Goal: Information Seeking & Learning: Learn about a topic

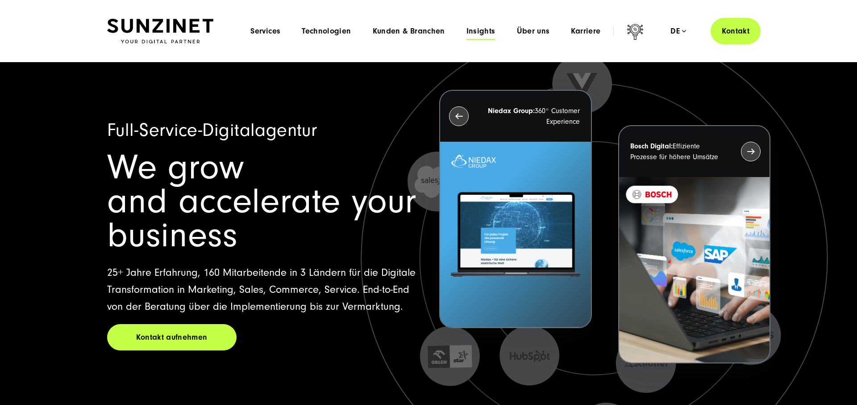
click at [488, 32] on span "Insights" at bounding box center [481, 31] width 29 height 9
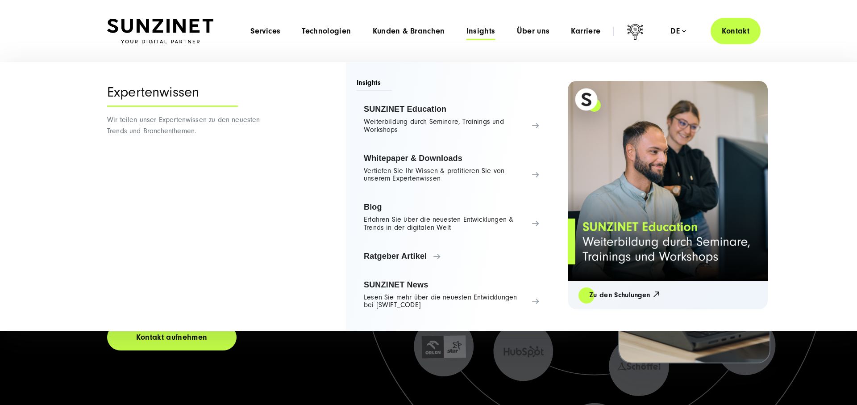
click at [488, 32] on span "Insights" at bounding box center [481, 31] width 29 height 9
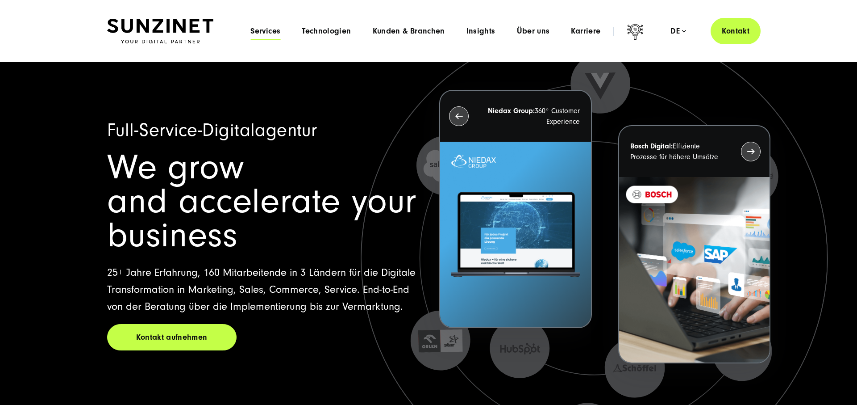
click at [258, 27] on span "Services" at bounding box center [266, 31] width 30 height 9
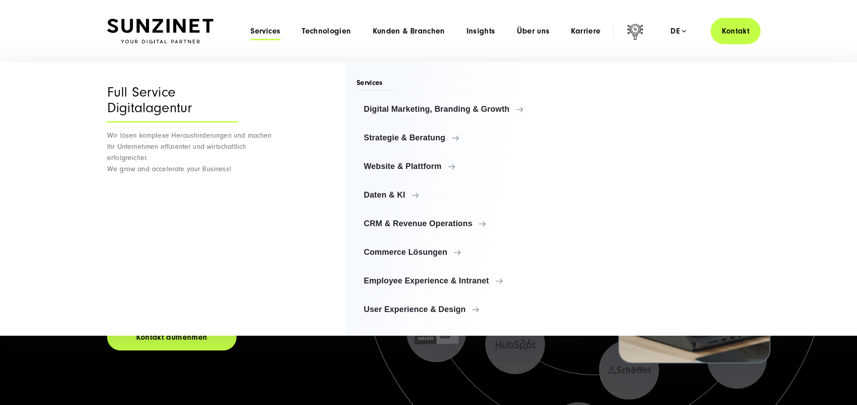
click at [258, 27] on span "Services" at bounding box center [266, 31] width 30 height 9
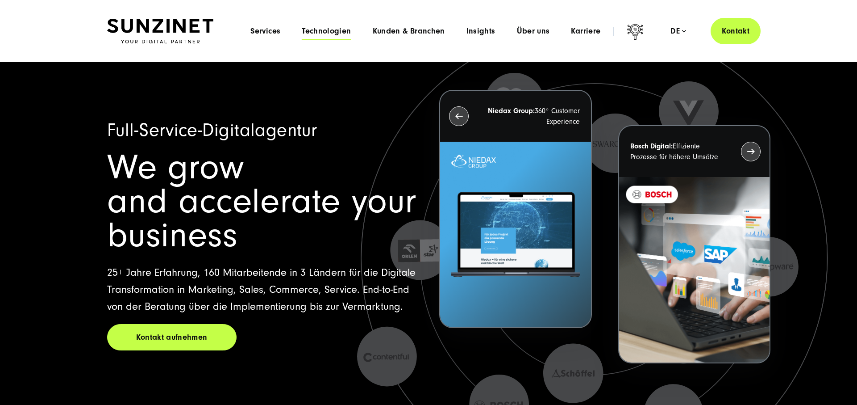
click at [320, 31] on span "Technologien" at bounding box center [326, 31] width 49 height 9
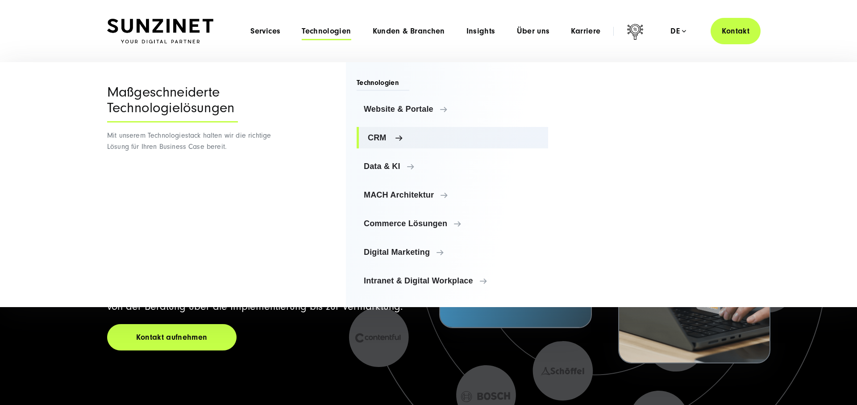
click at [375, 137] on span "CRM" at bounding box center [454, 137] width 173 height 9
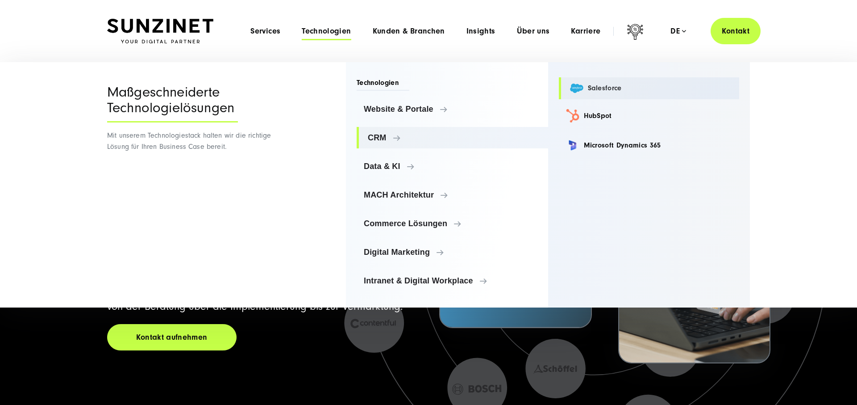
click at [606, 87] on link "Salesforce" at bounding box center [649, 88] width 181 height 22
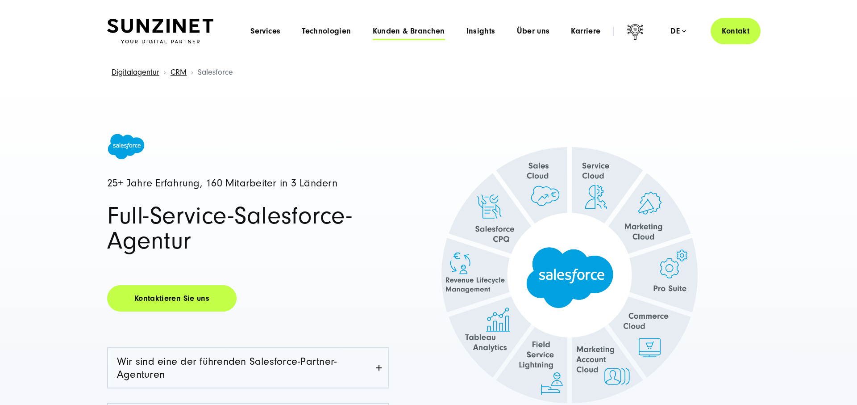
click at [413, 32] on span "Kunden & Branchen" at bounding box center [409, 31] width 72 height 9
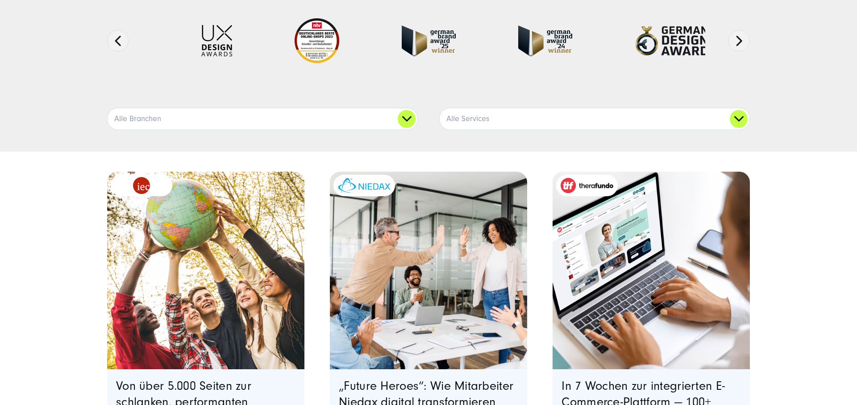
scroll to position [161, 0]
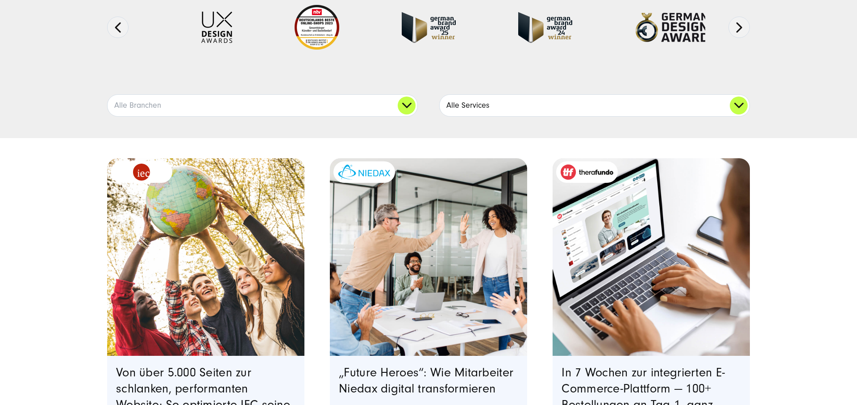
click at [509, 104] on link "Alle Services" at bounding box center [595, 105] width 310 height 21
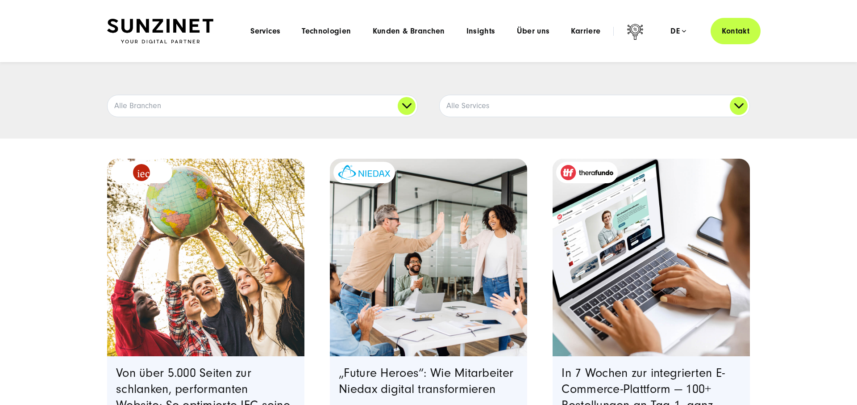
scroll to position [0, 0]
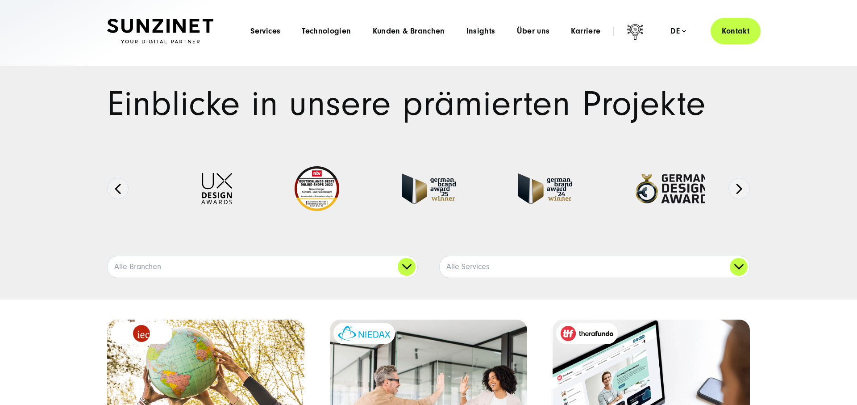
click at [209, 192] on img at bounding box center [216, 188] width 31 height 31
click at [297, 41] on header "Smart Search AI Hier können Sie eine konkrete Frage zu unserer Agentur und unse…" at bounding box center [428, 31] width 857 height 62
click at [320, 31] on span "Technologien" at bounding box center [326, 31] width 49 height 9
click at [333, 22] on div "Menu Services Menu Full Service Digitalagentur Wir lösen komplexe Herausforderu…" at bounding box center [500, 31] width 521 height 26
click at [330, 29] on span "Technologien" at bounding box center [326, 31] width 49 height 9
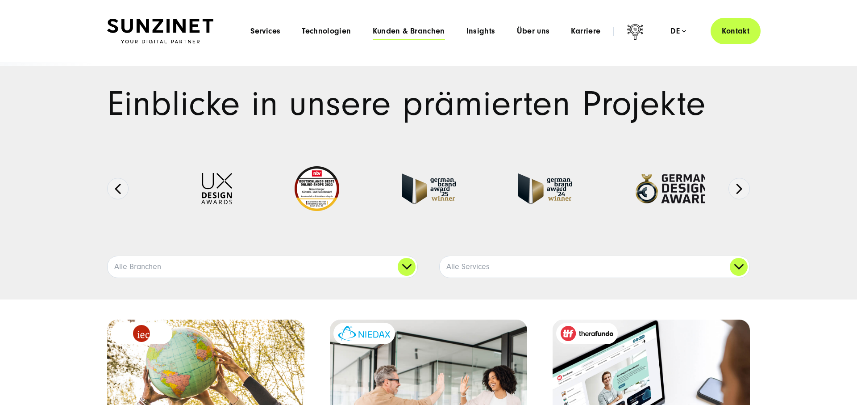
click at [431, 28] on span "Kunden & Branchen" at bounding box center [409, 31] width 72 height 9
click at [330, 33] on span "Technologien" at bounding box center [326, 31] width 49 height 9
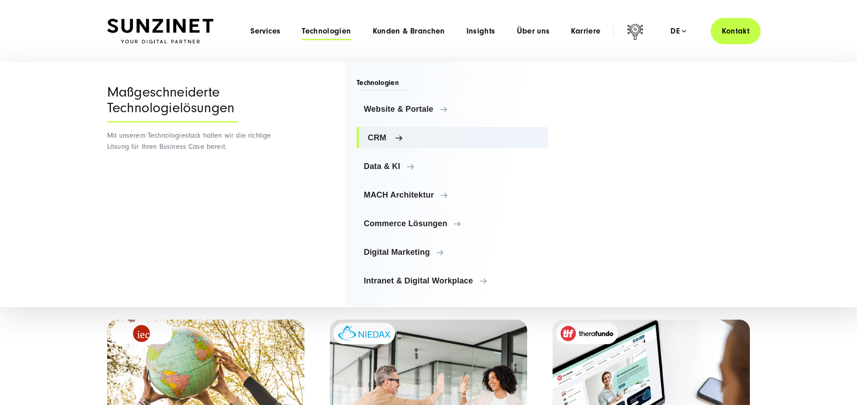
click at [425, 137] on span "CRM" at bounding box center [454, 137] width 173 height 9
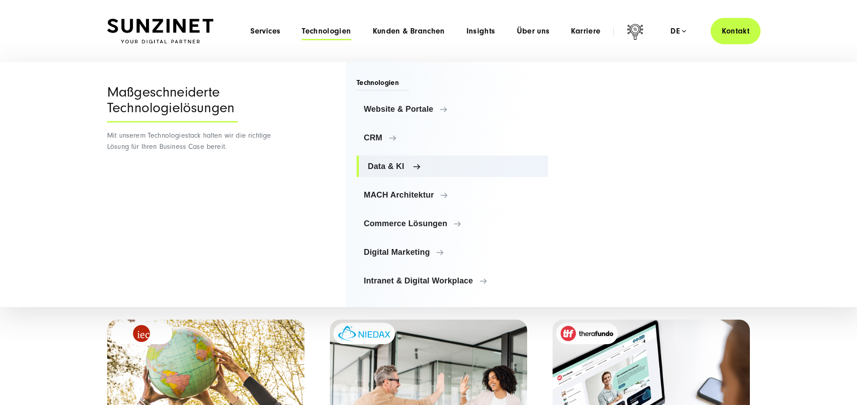
click at [426, 167] on span "Data & KI" at bounding box center [454, 166] width 173 height 9
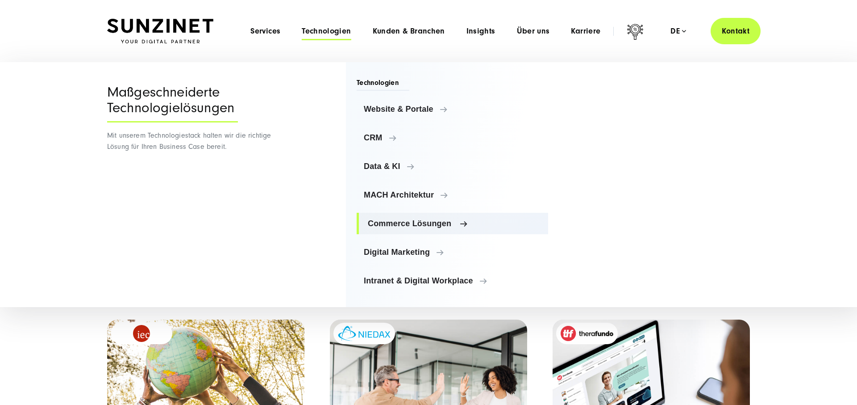
click at [431, 225] on span "Commerce Lösungen" at bounding box center [454, 223] width 173 height 9
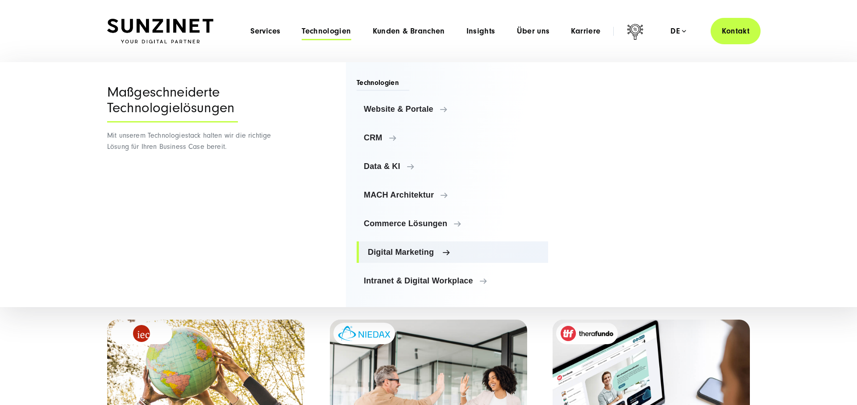
click at [420, 254] on span "Digital Marketing" at bounding box center [454, 251] width 173 height 9
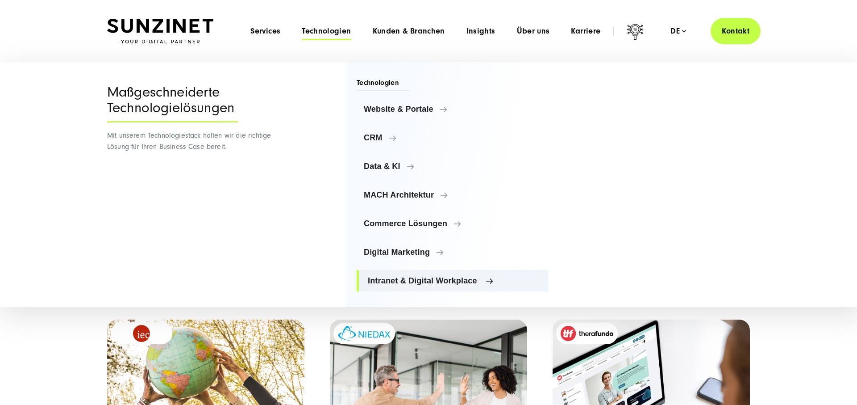
click at [418, 282] on span "Intranet & Digital Workplace" at bounding box center [454, 280] width 173 height 9
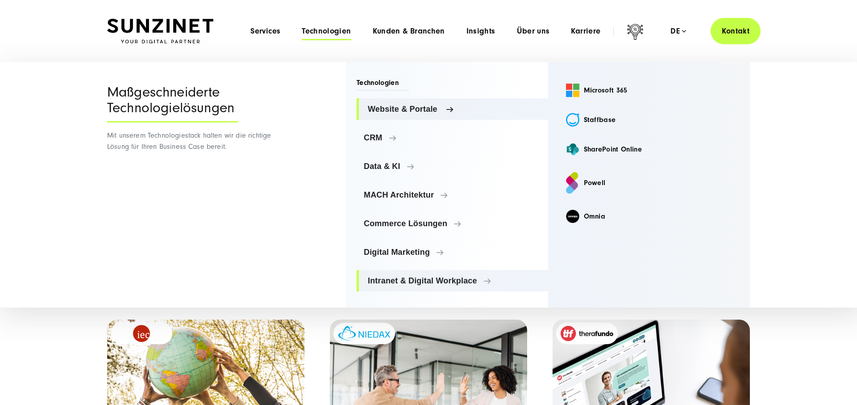
click at [403, 103] on link "Website & Portale" at bounding box center [453, 108] width 192 height 21
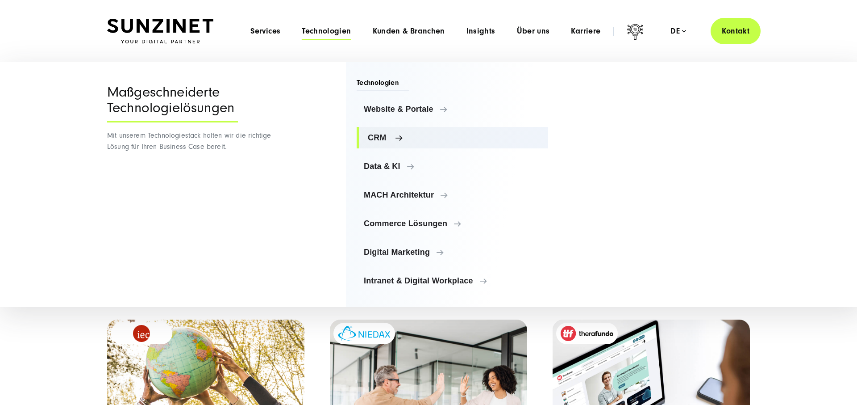
click at [399, 138] on span "CRM" at bounding box center [454, 137] width 173 height 9
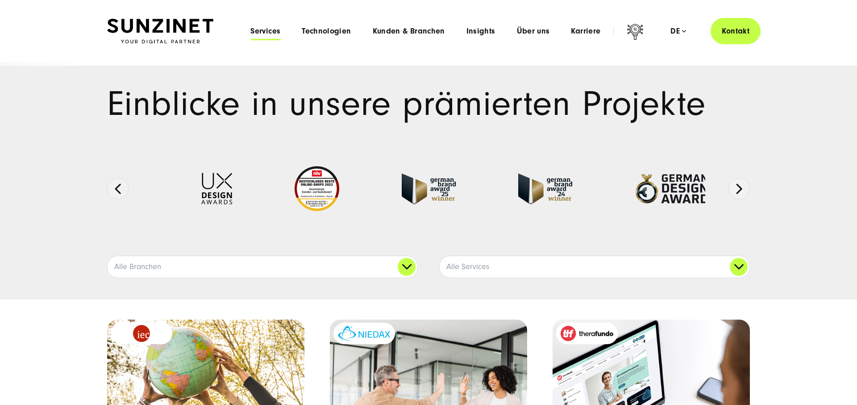
click at [260, 28] on span "Services" at bounding box center [266, 31] width 30 height 9
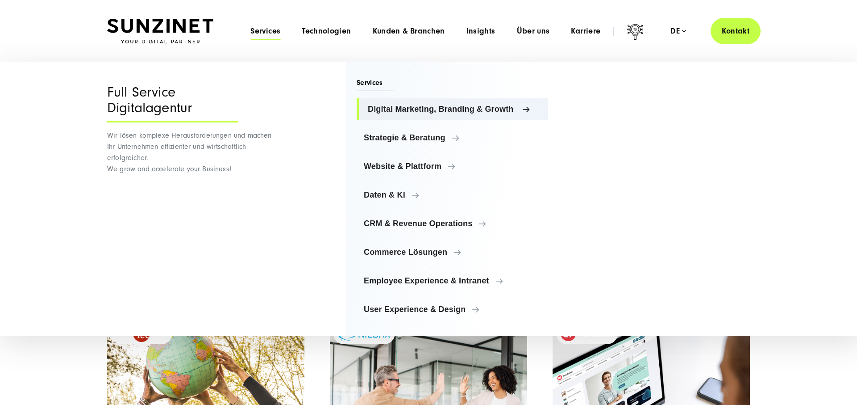
click at [411, 103] on link "Digital Marketing, Branding & Growth" at bounding box center [453, 108] width 192 height 21
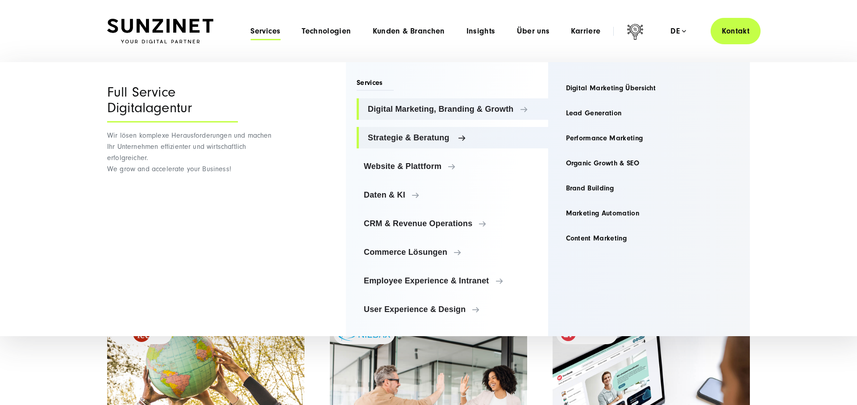
click at [423, 134] on span "Strategie & Beratung" at bounding box center [454, 137] width 173 height 9
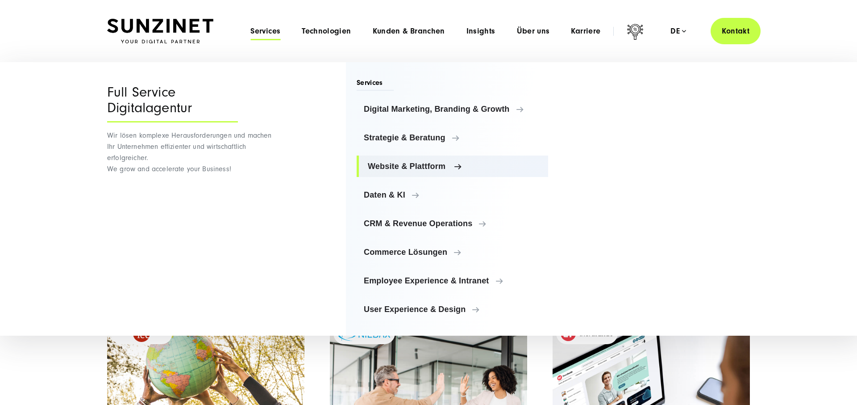
click at [419, 176] on link "Website & Plattform" at bounding box center [453, 165] width 192 height 21
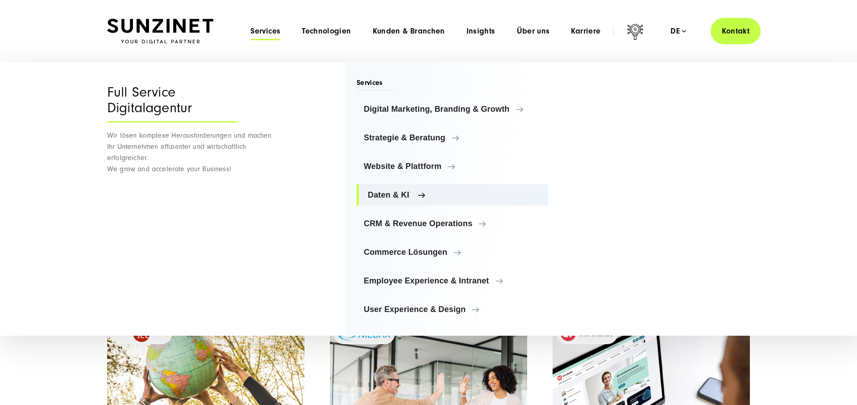
click at [412, 195] on span "Daten & KI" at bounding box center [454, 194] width 173 height 9
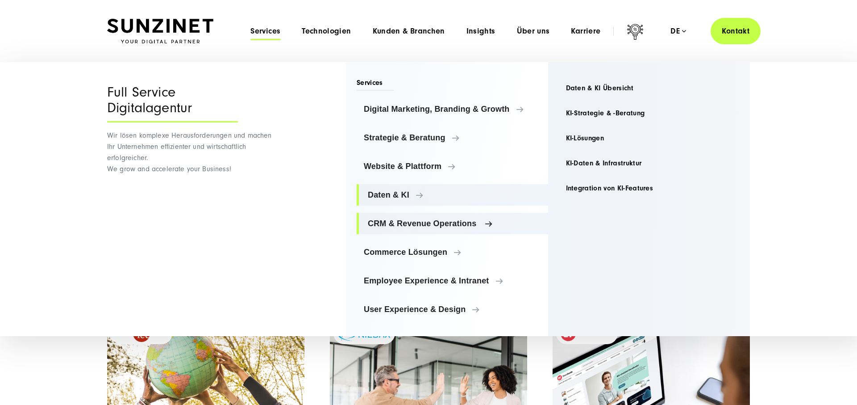
click at [422, 218] on link "CRM & Revenue Operations" at bounding box center [453, 223] width 192 height 21
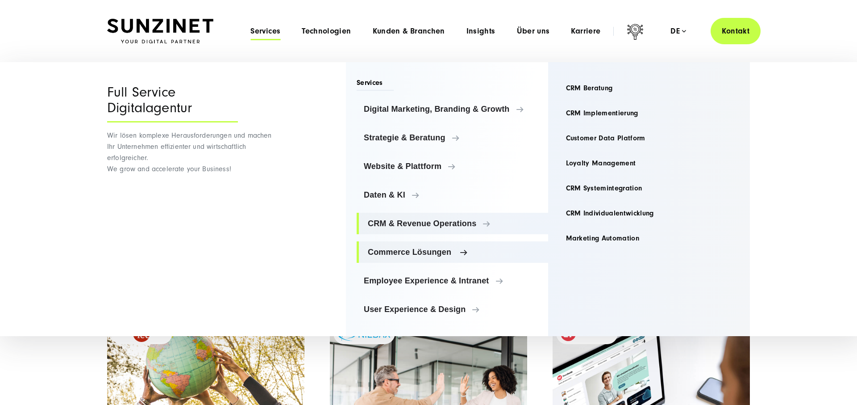
click at [415, 244] on link "Commerce Lösungen" at bounding box center [453, 251] width 192 height 21
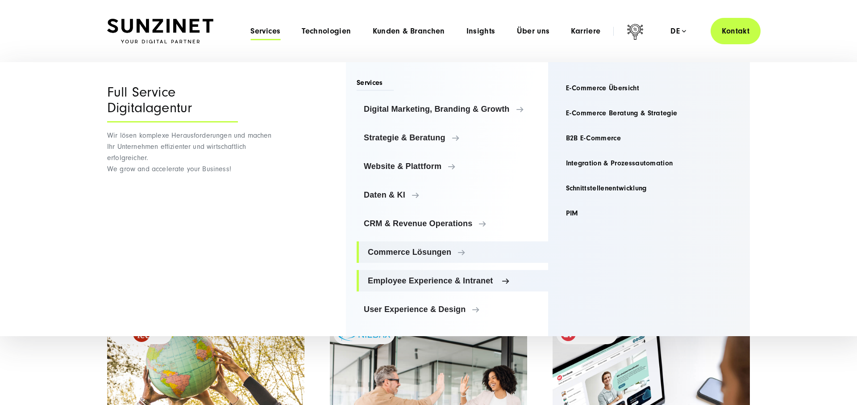
click at [421, 275] on link "Employee Experience & Intranet" at bounding box center [453, 280] width 192 height 21
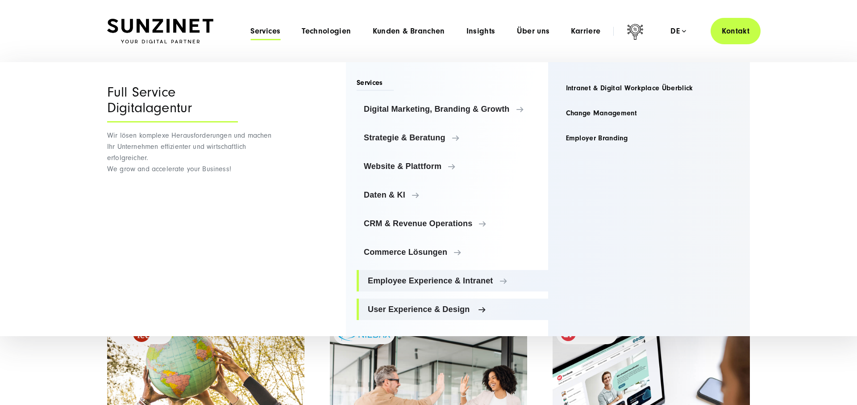
click at [436, 307] on span "User Experience & Design" at bounding box center [454, 309] width 173 height 9
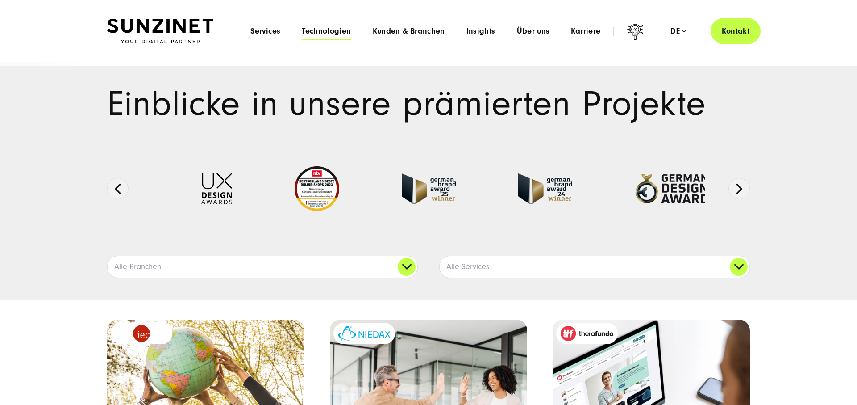
click at [313, 27] on span "Technologien" at bounding box center [326, 31] width 49 height 9
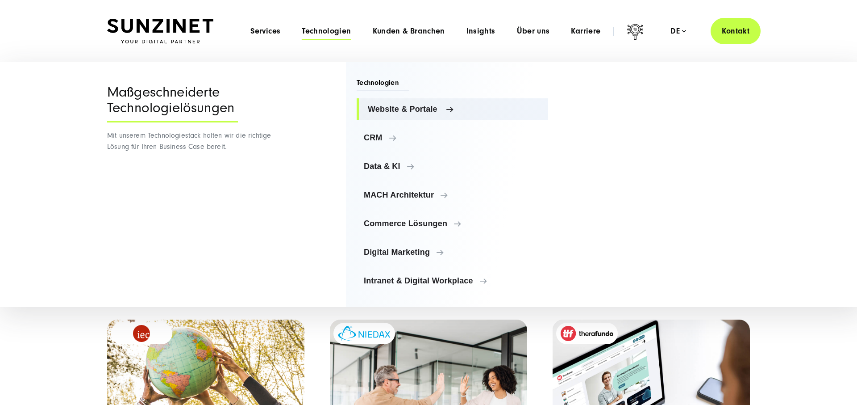
click at [410, 110] on span "Website & Portale" at bounding box center [454, 109] width 173 height 9
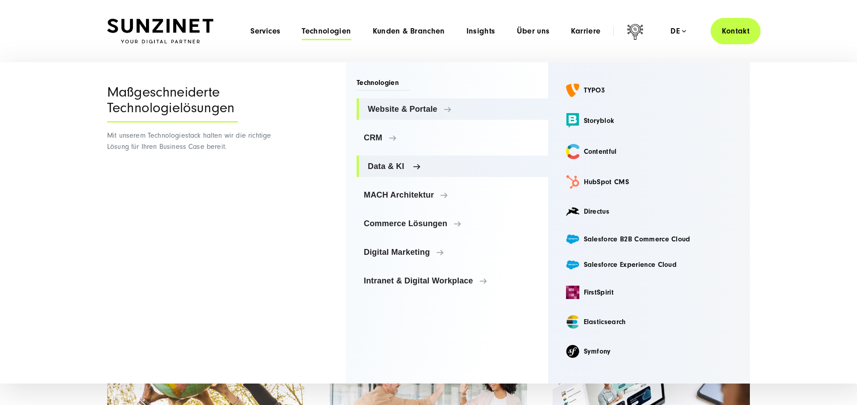
click at [401, 160] on link "Data & KI" at bounding box center [453, 165] width 192 height 21
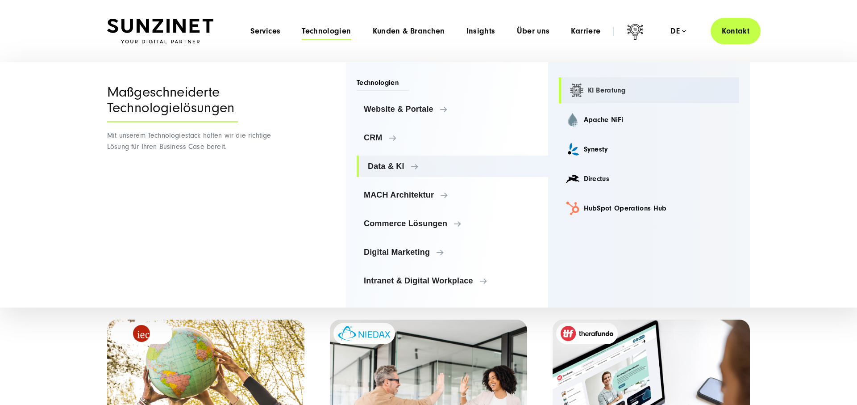
click at [605, 89] on link "KI Beratung" at bounding box center [649, 90] width 181 height 26
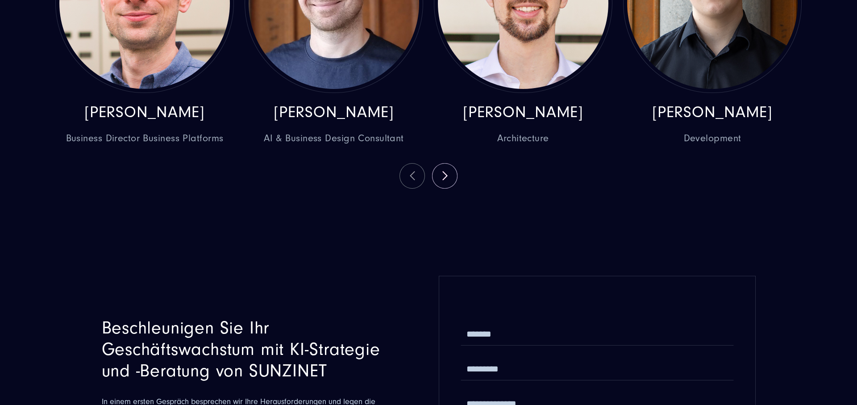
scroll to position [2588, 0]
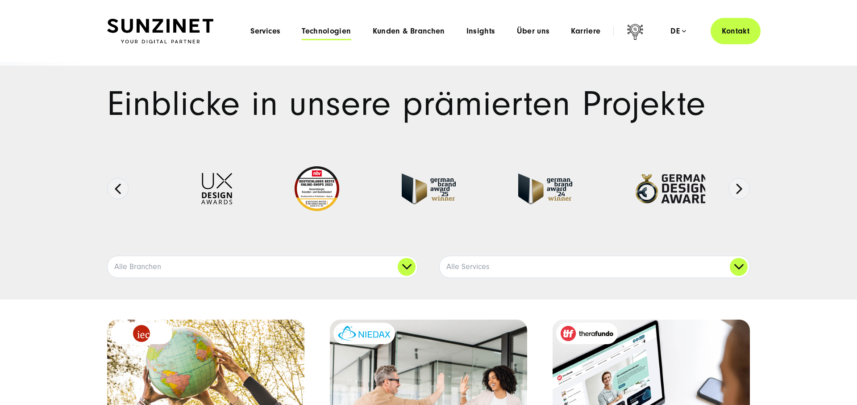
click at [322, 25] on div "Menu Services Menu Full Service Digitalagentur Wir lösen komplexe Herausforderu…" at bounding box center [500, 31] width 521 height 26
click at [322, 28] on span "Technologien" at bounding box center [326, 31] width 49 height 9
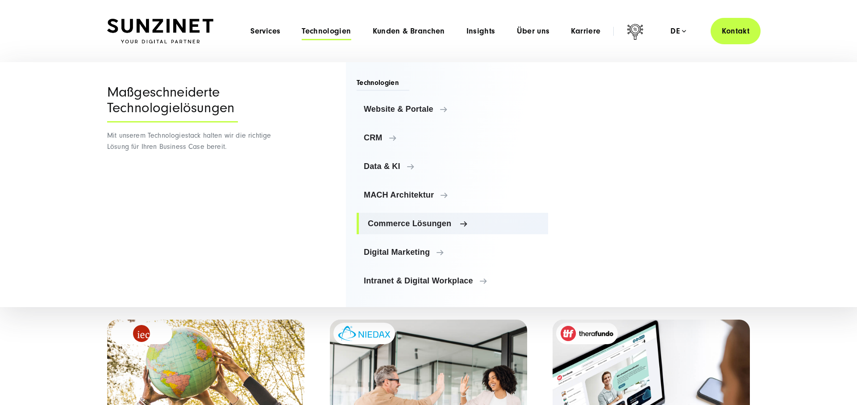
click at [435, 220] on span "Commerce Lösungen" at bounding box center [454, 223] width 173 height 9
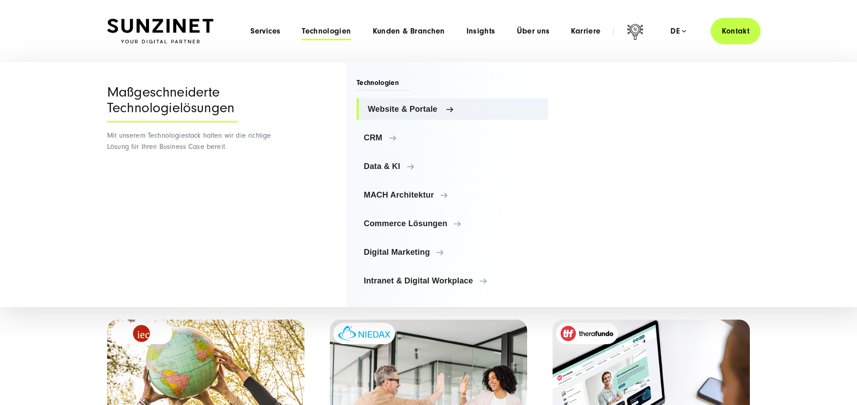
click at [418, 113] on span "Website & Portale" at bounding box center [454, 109] width 173 height 9
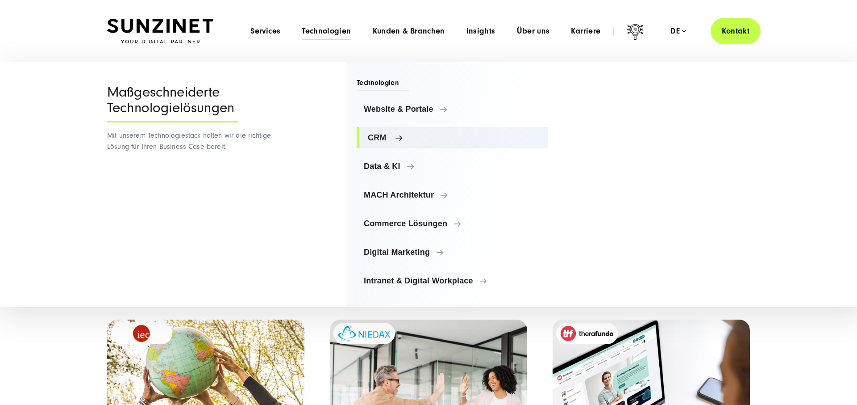
click at [405, 127] on link "CRM" at bounding box center [453, 137] width 192 height 21
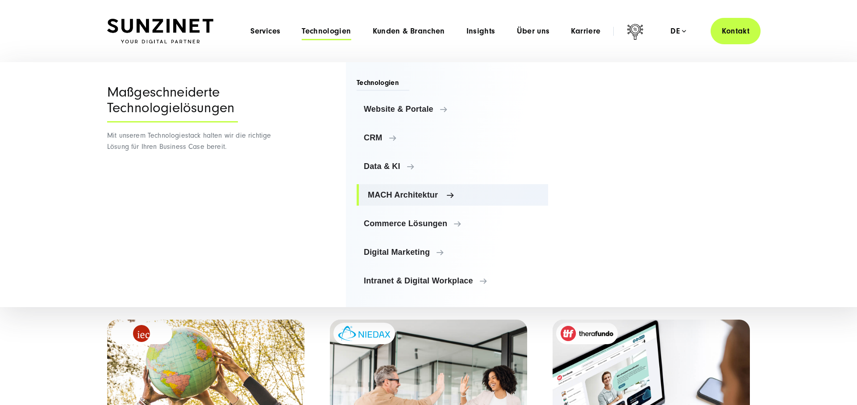
click at [429, 195] on span "MACH Architektur" at bounding box center [454, 194] width 173 height 9
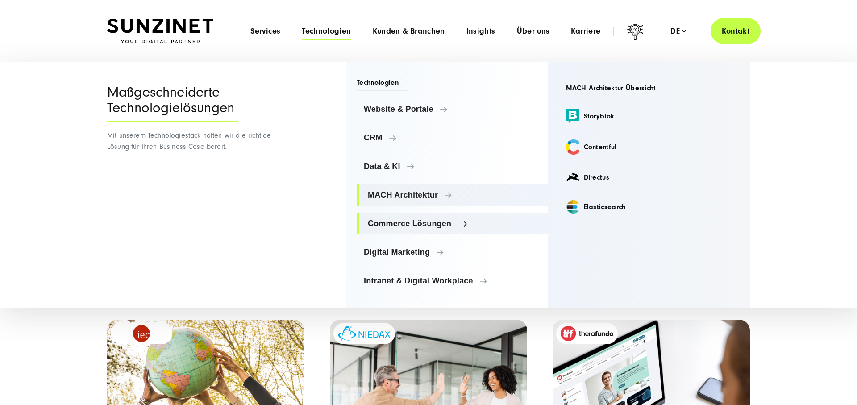
click at [426, 222] on span "Commerce Lösungen" at bounding box center [454, 223] width 173 height 9
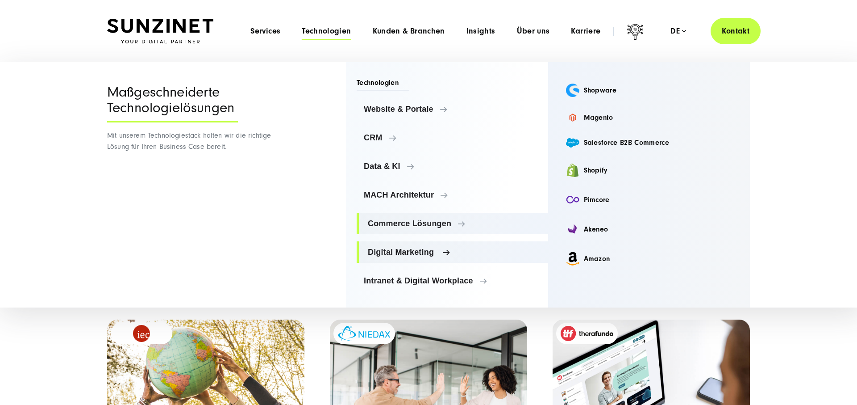
click at [407, 246] on link "Digital Marketing" at bounding box center [453, 251] width 192 height 21
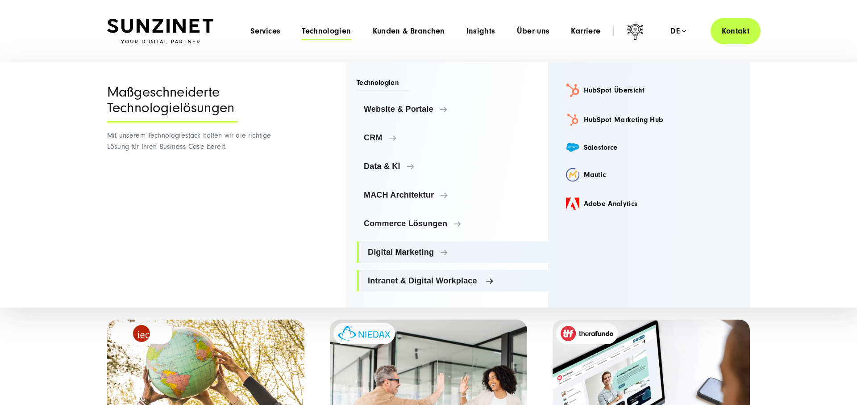
click at [406, 277] on span "Intranet & Digital Workplace" at bounding box center [454, 280] width 173 height 9
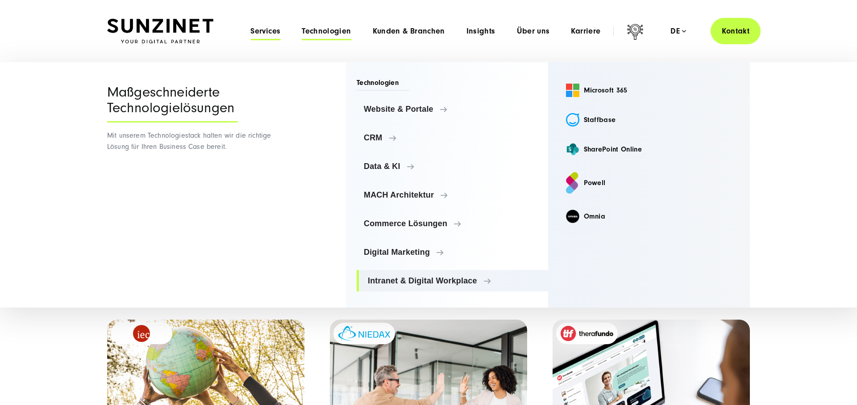
click at [269, 31] on span "Services" at bounding box center [266, 31] width 30 height 9
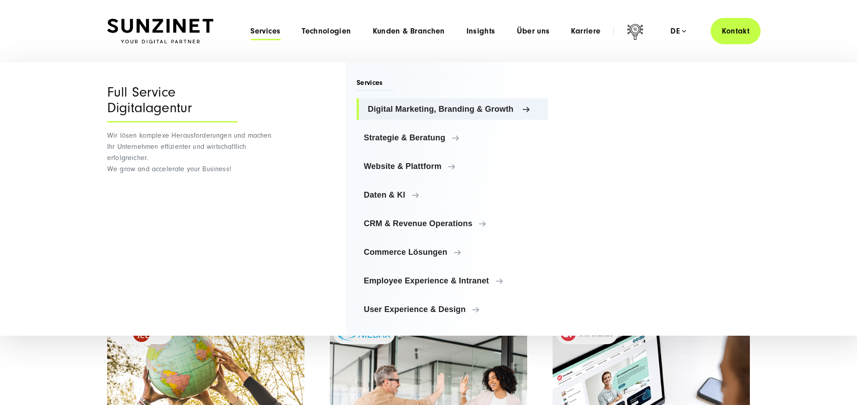
click at [410, 108] on span "Digital Marketing, Branding & Growth" at bounding box center [454, 109] width 173 height 9
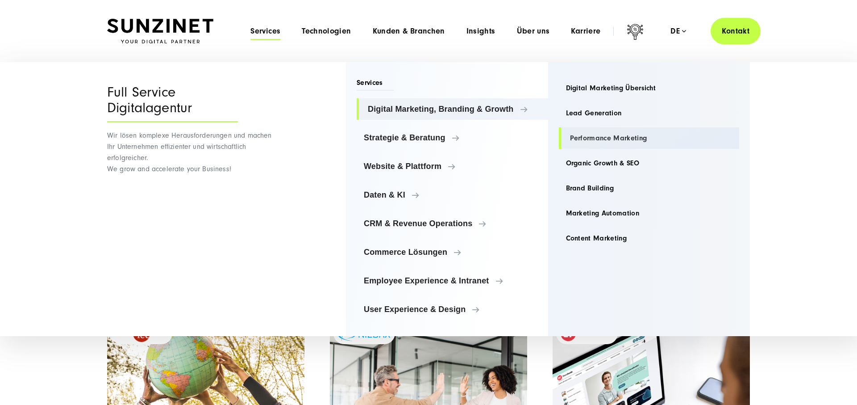
click at [601, 134] on link "Performance Marketing" at bounding box center [649, 137] width 181 height 21
click at [604, 151] on ul "Digital Marketing Übersicht Lead Generation Performance Marketing Organic Growt…" at bounding box center [649, 162] width 181 height 171
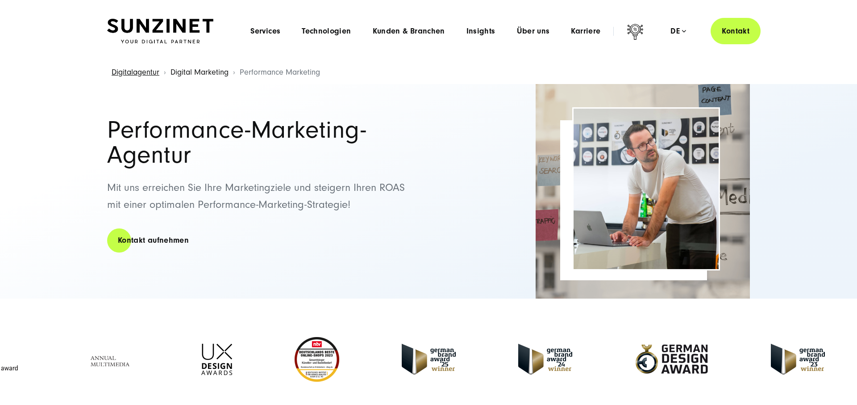
click at [195, 73] on link "Digital Marketing" at bounding box center [200, 71] width 58 height 9
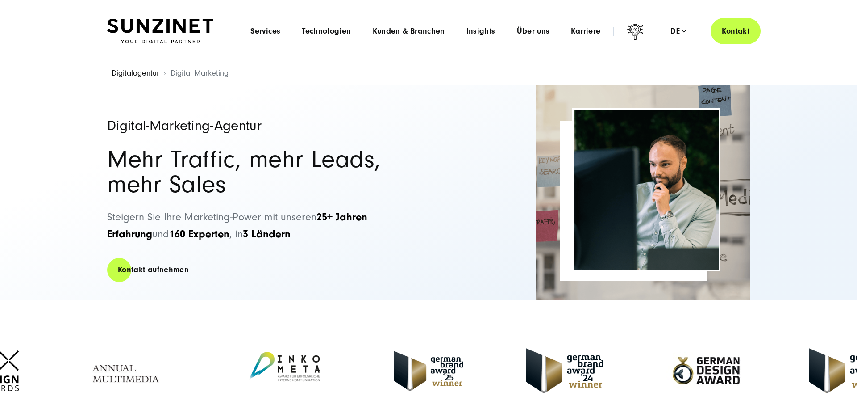
click at [131, 82] on li "Digitalagentur" at bounding box center [136, 73] width 59 height 23
click at [137, 72] on link "Digitalagentur" at bounding box center [136, 72] width 48 height 9
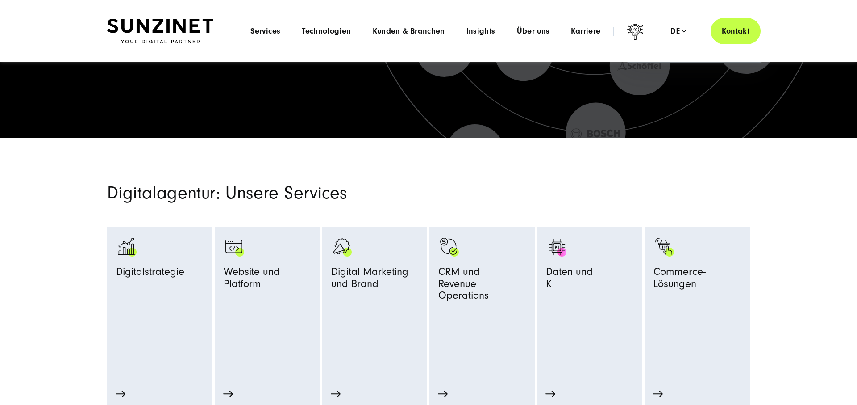
scroll to position [248, 0]
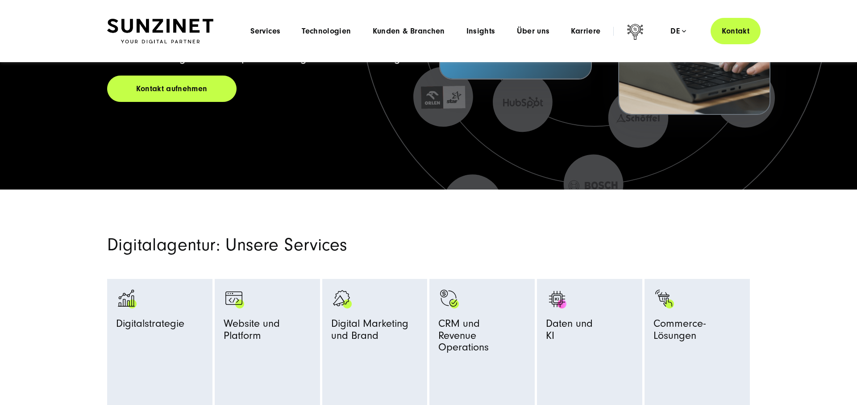
click at [353, 34] on li "Technologien Menu Maßgeschneiderte Technologielösungen Mit unserem Technologies…" at bounding box center [326, 30] width 71 height 9
click at [337, 31] on span "Technologien" at bounding box center [326, 31] width 49 height 9
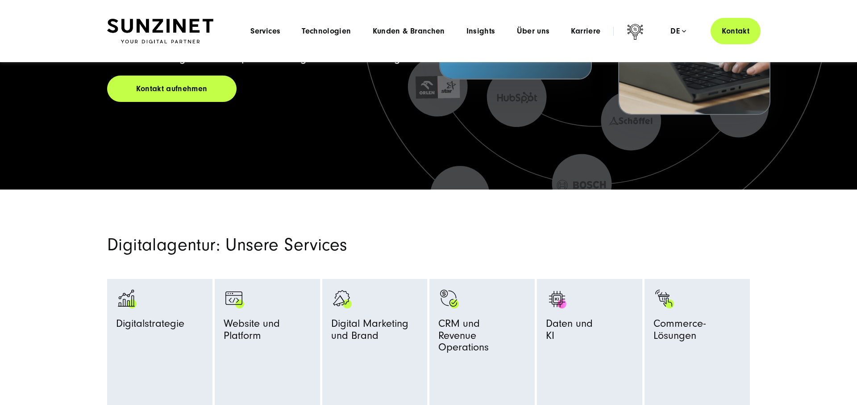
click at [421, 36] on div "Menu Services Menu Full Service Digitalagentur Wir lösen komplexe Herausforderu…" at bounding box center [500, 31] width 521 height 26
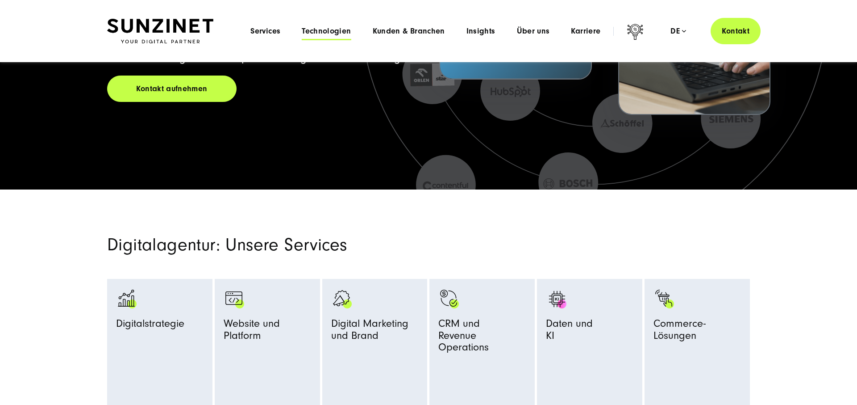
click at [255, 23] on div "Menu Services Menu Full Service Digitalagentur Wir lösen komplexe Herausforderu…" at bounding box center [500, 31] width 521 height 26
click at [334, 33] on span "Technologien" at bounding box center [326, 31] width 49 height 9
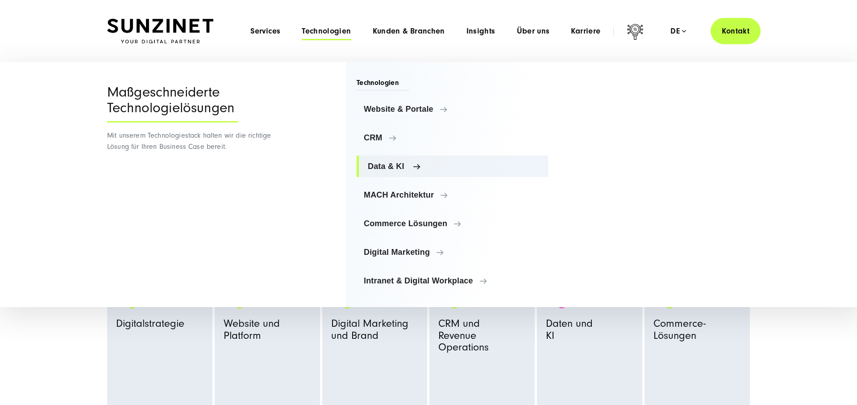
drag, startPoint x: 381, startPoint y: 154, endPoint x: 379, endPoint y: 159, distance: 4.8
click at [380, 157] on ul "Website & Portale Website & Portale TYPO3 Storyblok Contentful CRM" at bounding box center [453, 194] width 192 height 193
click at [379, 160] on link "Data & KI" at bounding box center [453, 165] width 192 height 21
click at [395, 208] on ul "Website & Portale Website & Portale TYPO3 Storyblok Contentful CRM" at bounding box center [453, 194] width 192 height 193
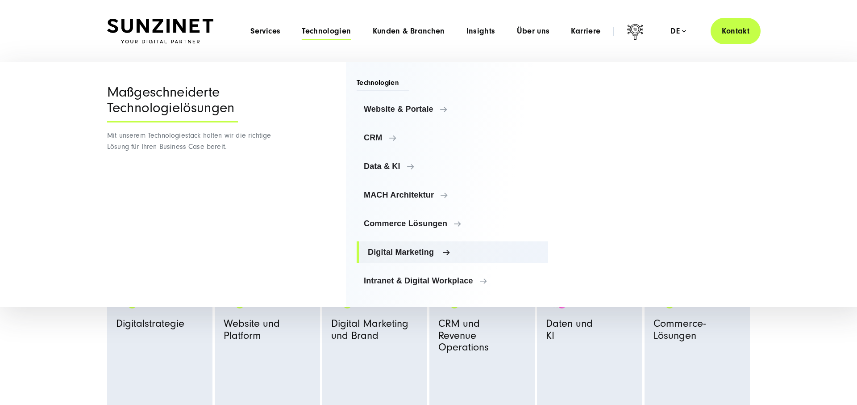
click at [399, 246] on link "Digital Marketing" at bounding box center [453, 251] width 192 height 21
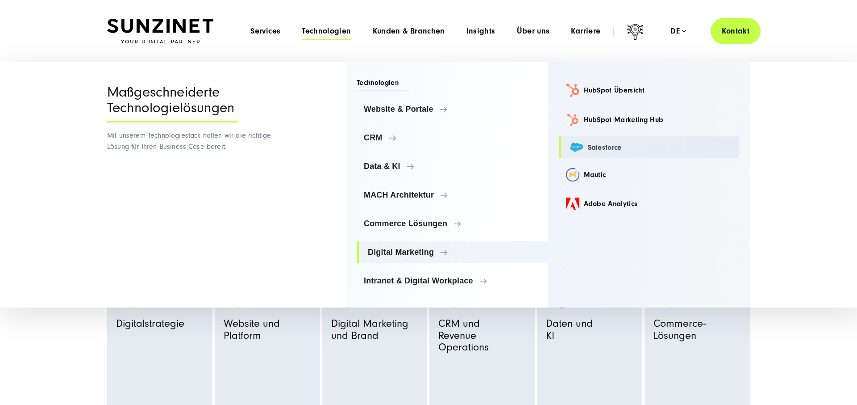
click at [596, 143] on link "Salesforce" at bounding box center [649, 147] width 181 height 22
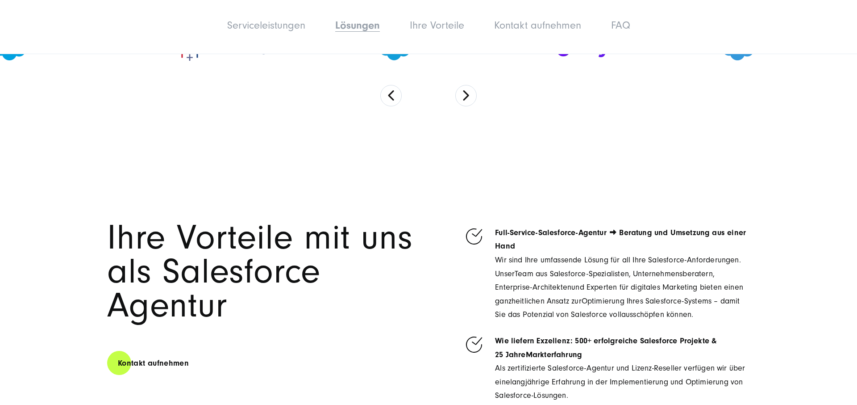
scroll to position [3096, 0]
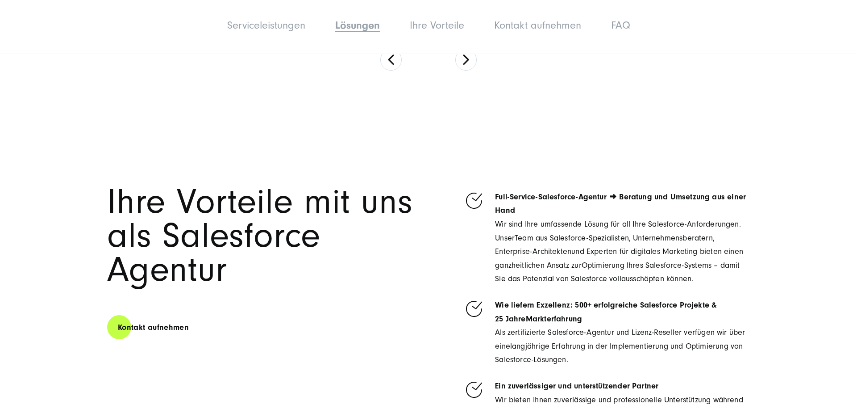
click at [353, 26] on link "Lösungen" at bounding box center [357, 25] width 45 height 12
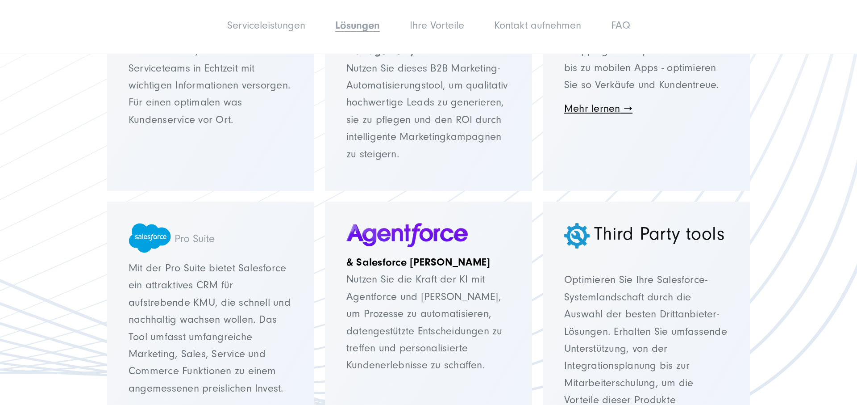
click at [421, 259] on strong "& Salesforce Einstein" at bounding box center [419, 262] width 144 height 12
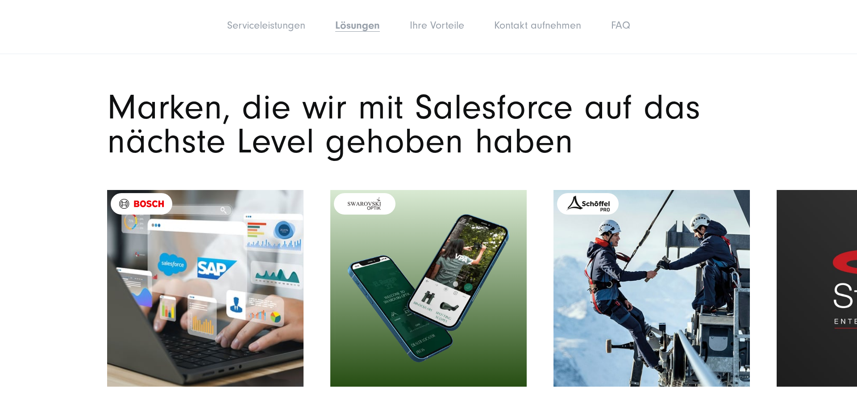
scroll to position [2582, 0]
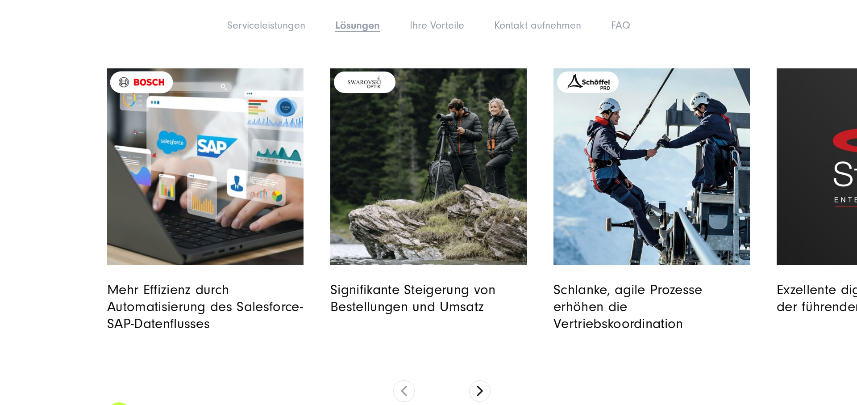
click at [223, 232] on img "Featured image: Bosch Digital - Salesforce SAP Integration und Automatisierung …" at bounding box center [205, 166] width 201 height 201
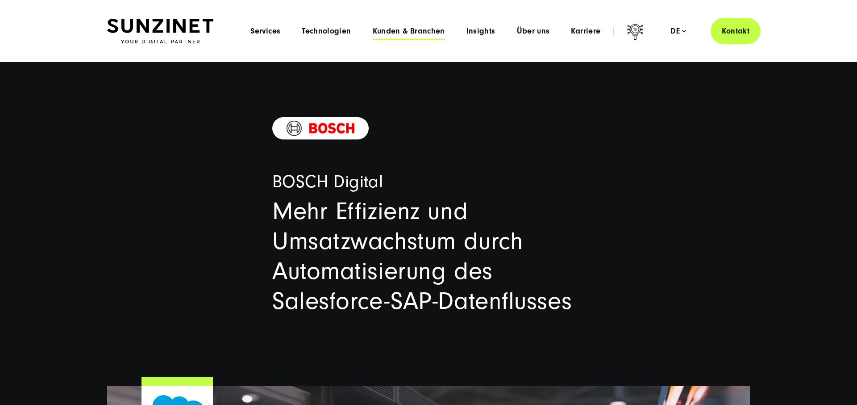
click at [417, 28] on span "Kunden & Branchen" at bounding box center [409, 31] width 72 height 9
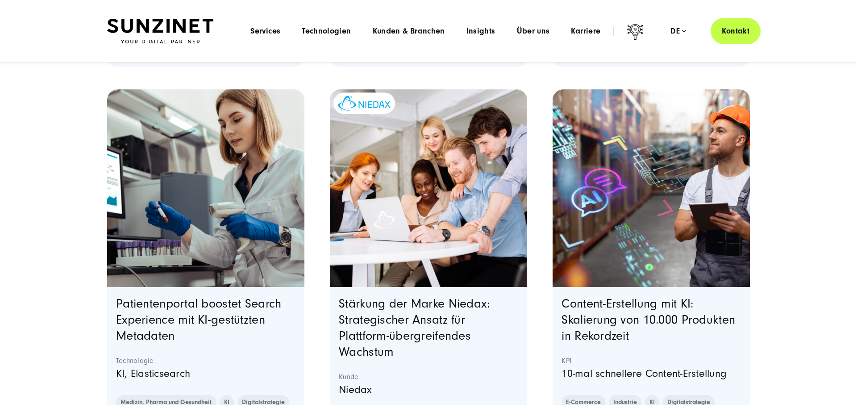
scroll to position [637, 0]
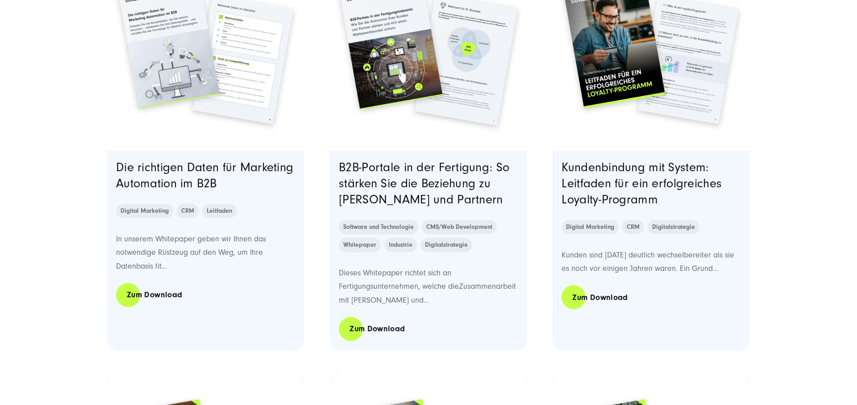
scroll to position [484, 0]
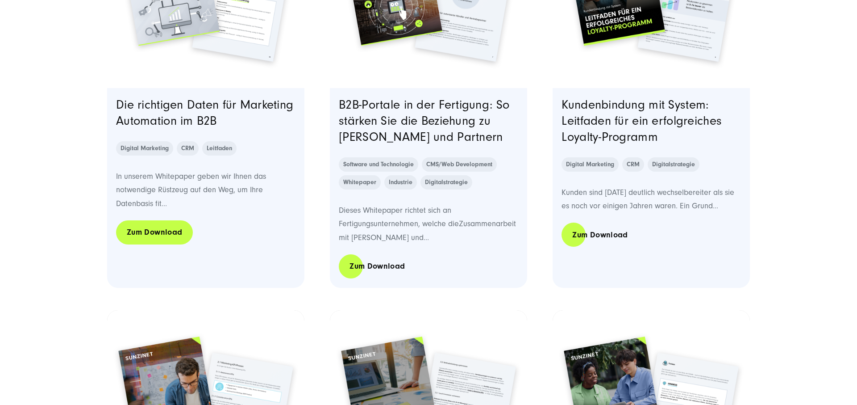
click at [138, 234] on link "Zum Download" at bounding box center [154, 231] width 77 height 25
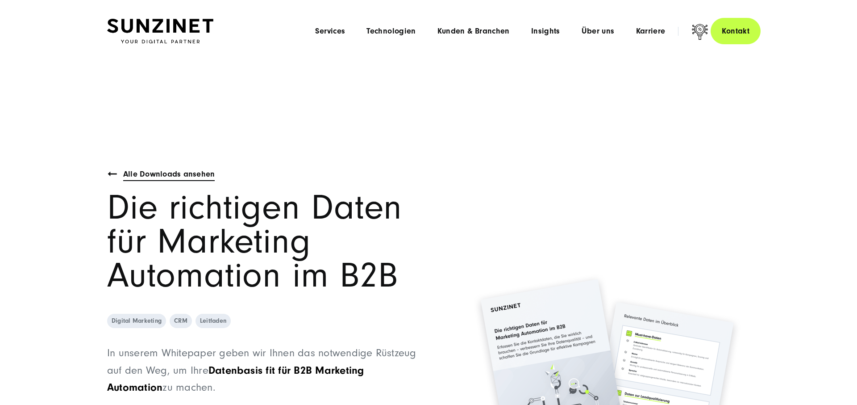
click at [165, 179] on div "Alle Downloads ansehen" at bounding box center [169, 174] width 92 height 13
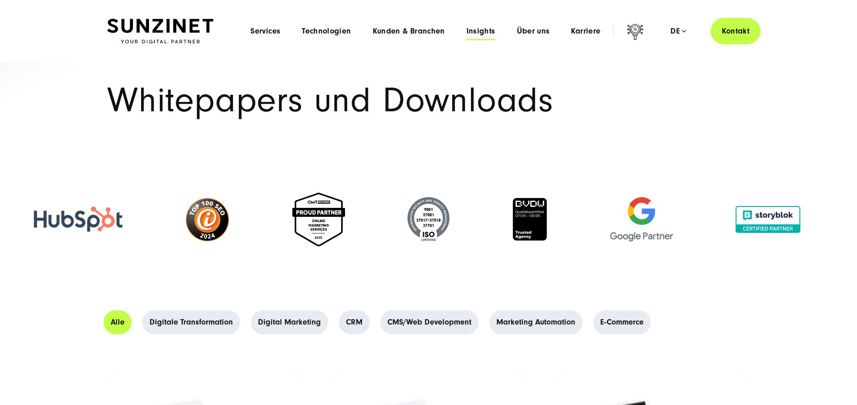
click at [473, 34] on span "Insights" at bounding box center [481, 31] width 29 height 9
click at [473, 30] on span "Insights" at bounding box center [481, 31] width 29 height 9
